Goal: Information Seeking & Learning: Learn about a topic

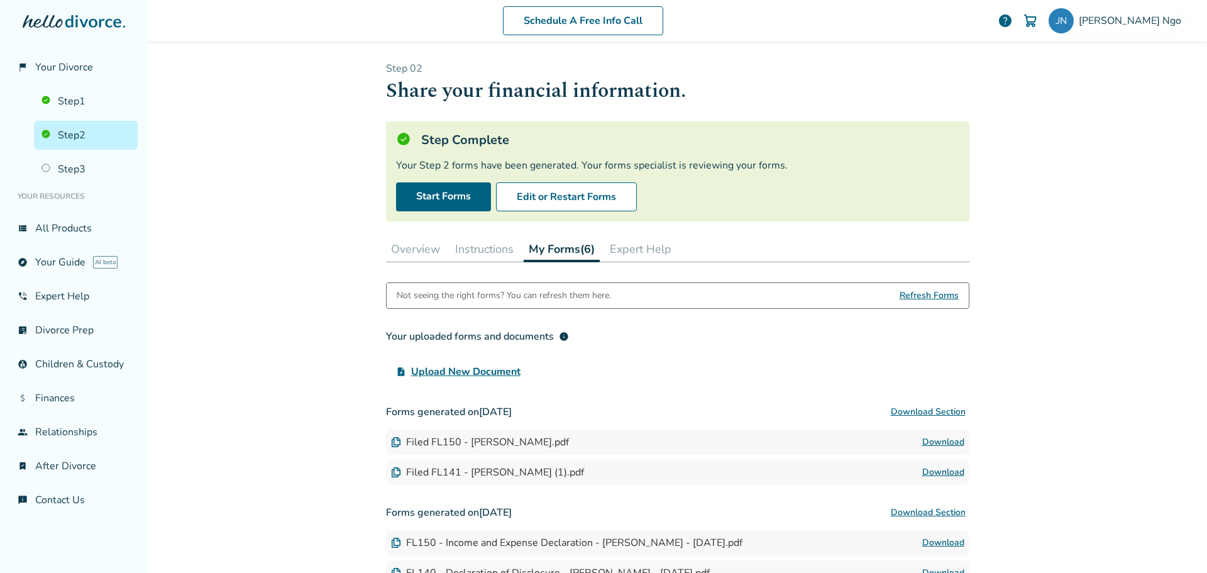
scroll to position [181, 0]
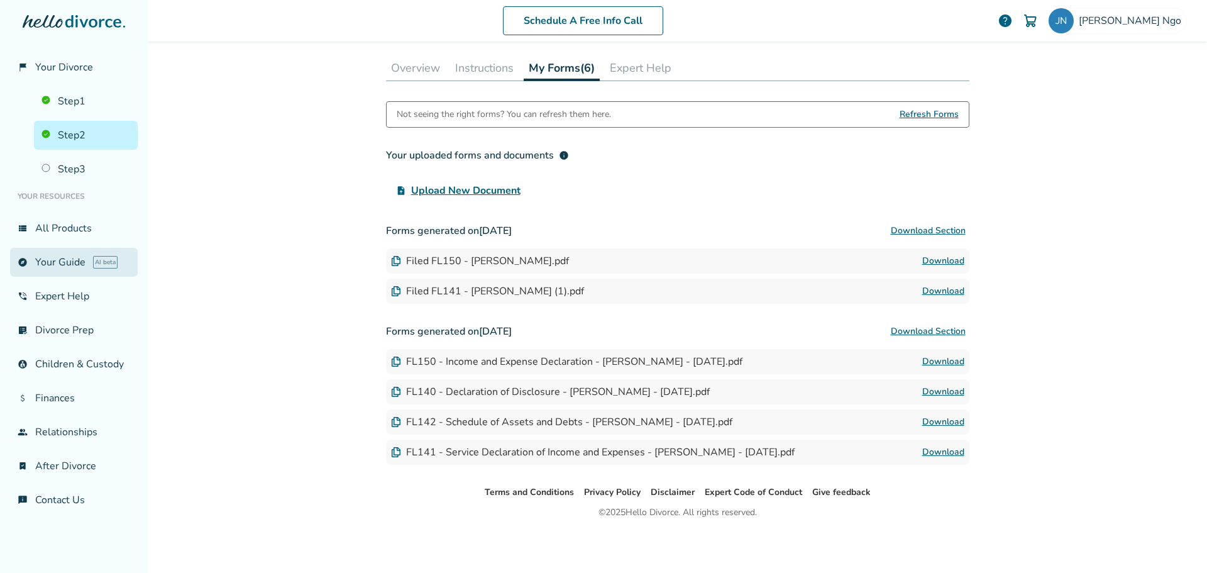
click at [61, 265] on link "explore Your Guide AI beta" at bounding box center [74, 262] width 128 height 29
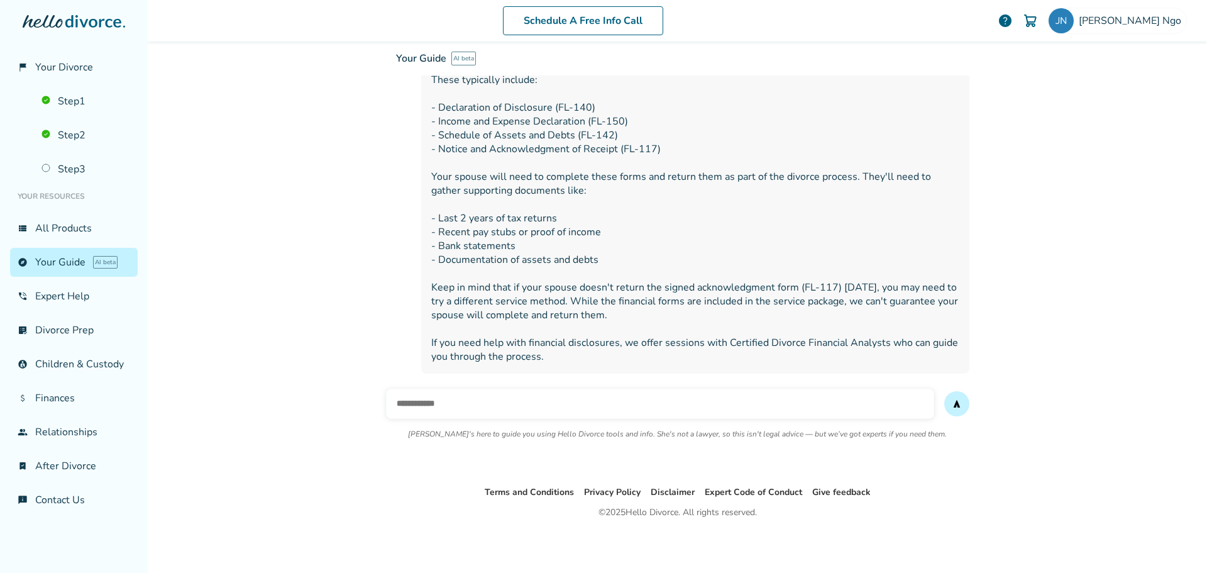
click at [424, 402] on input "text" at bounding box center [660, 404] width 548 height 30
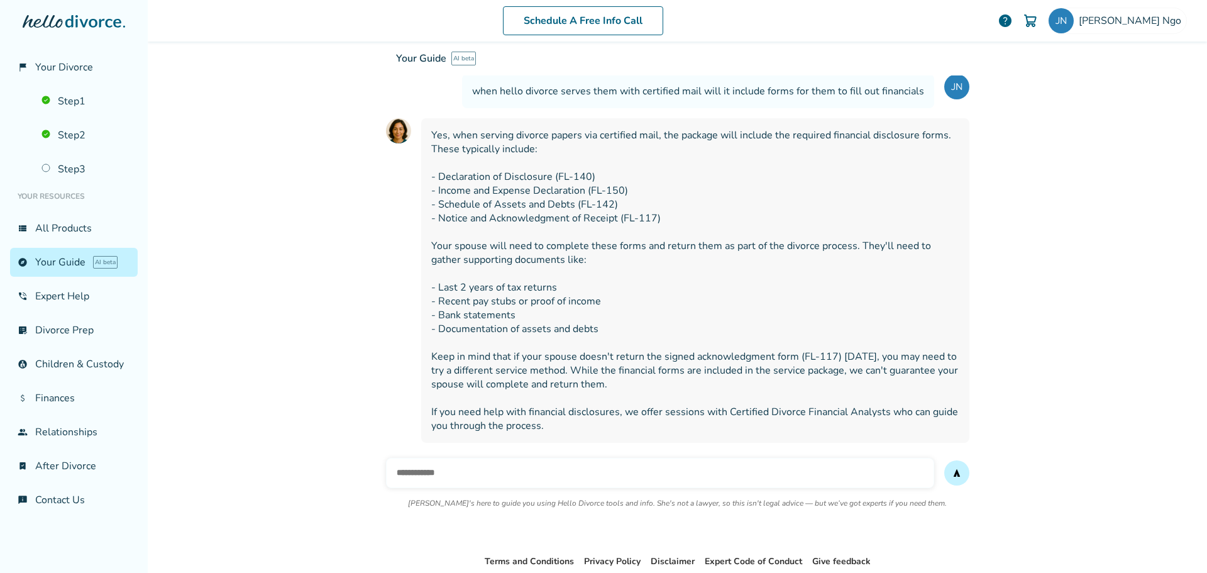
scroll to position [4696, 0]
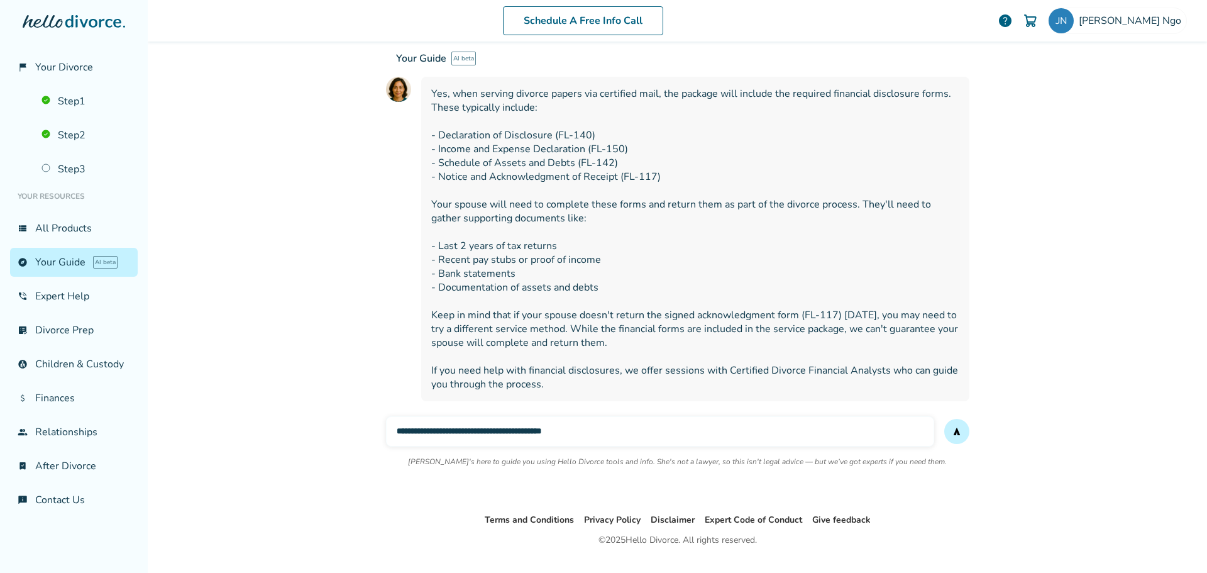
click at [512, 416] on input "**********" at bounding box center [660, 431] width 548 height 30
type input "**********"
click at [944, 419] on button "send" at bounding box center [956, 431] width 25 height 25
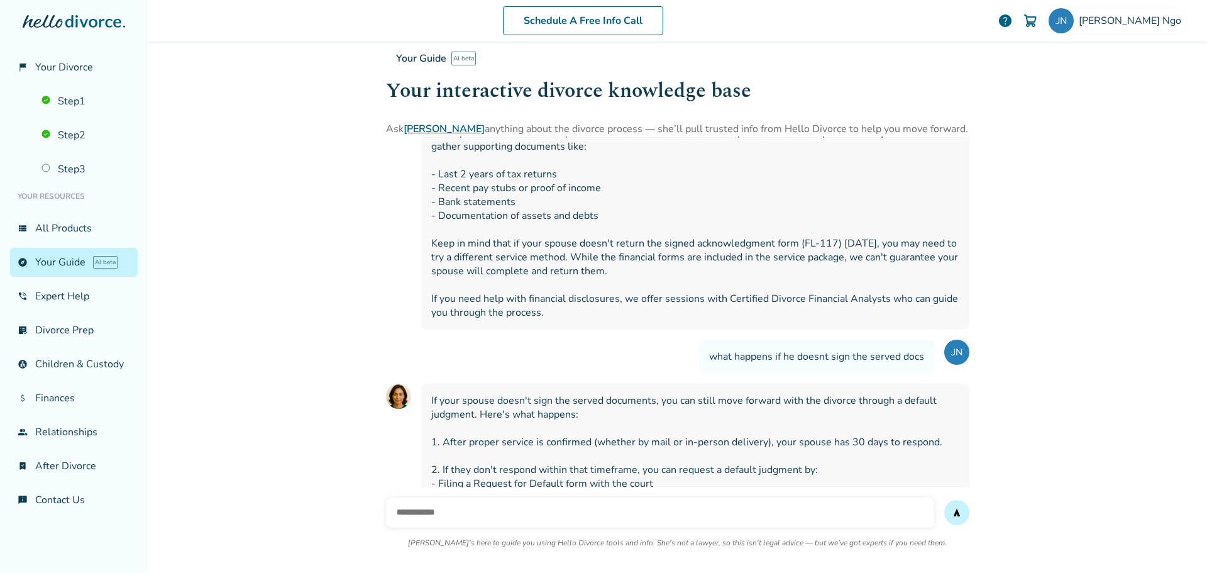
scroll to position [4831, 0]
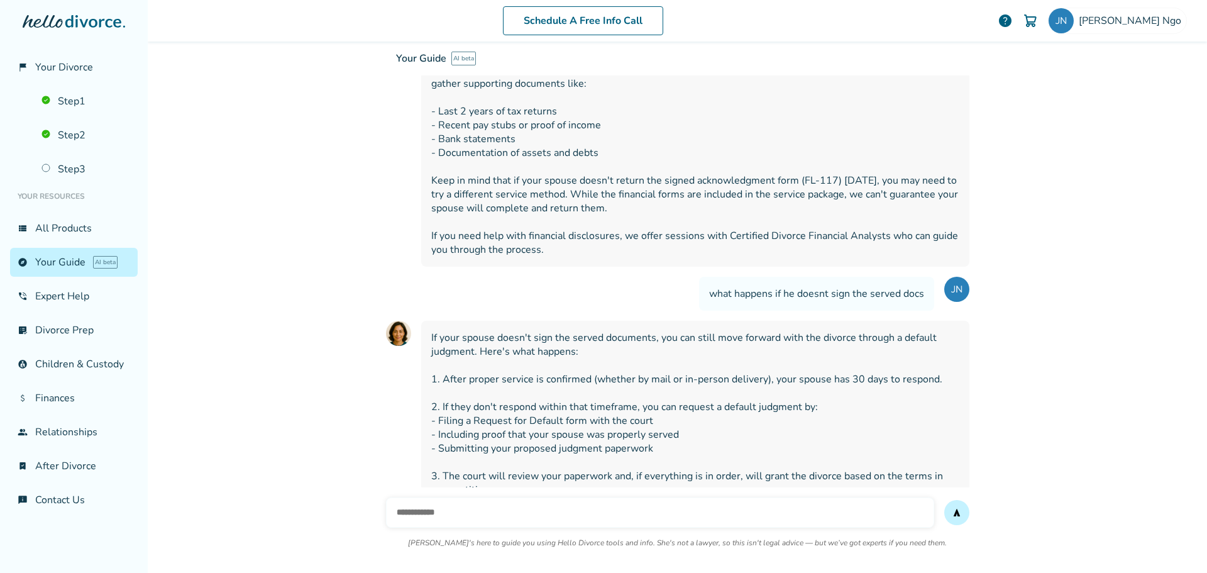
click at [777, 58] on div "Your Guide AI beta" at bounding box center [677, 58] width 583 height 34
click at [284, 174] on div "Schedule A Free Info Call [PERSON_NAME] help Schedule A Free Call [PERSON_NAME]…" at bounding box center [677, 286] width 1059 height 573
click at [61, 65] on span "Your Divorce" at bounding box center [64, 67] width 58 height 14
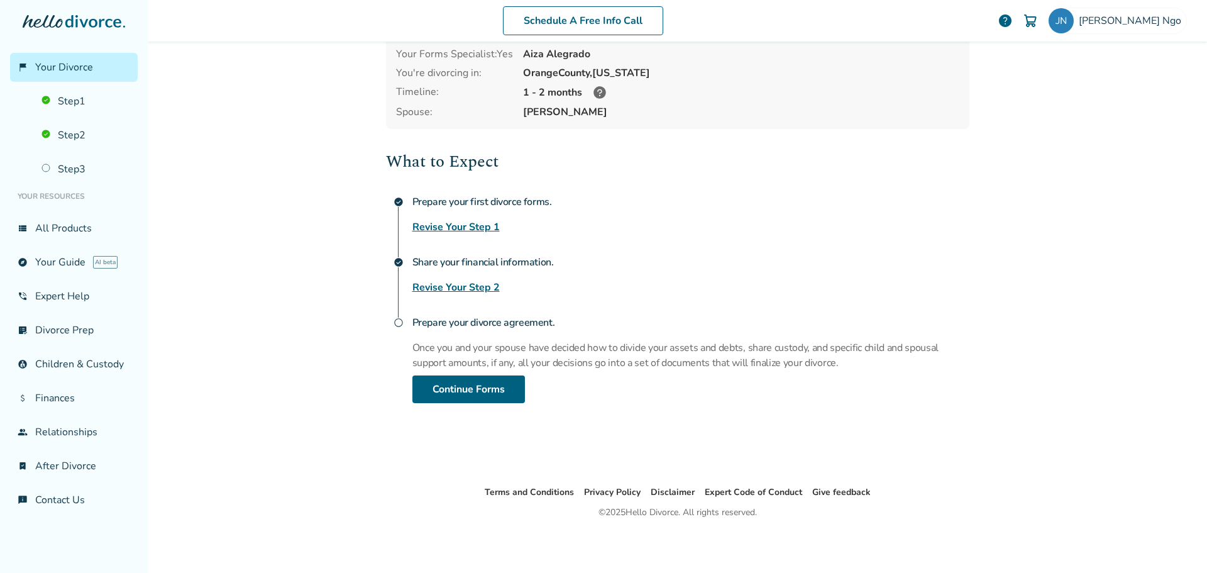
scroll to position [62, 0]
